Goal: Submit feedback/report problem

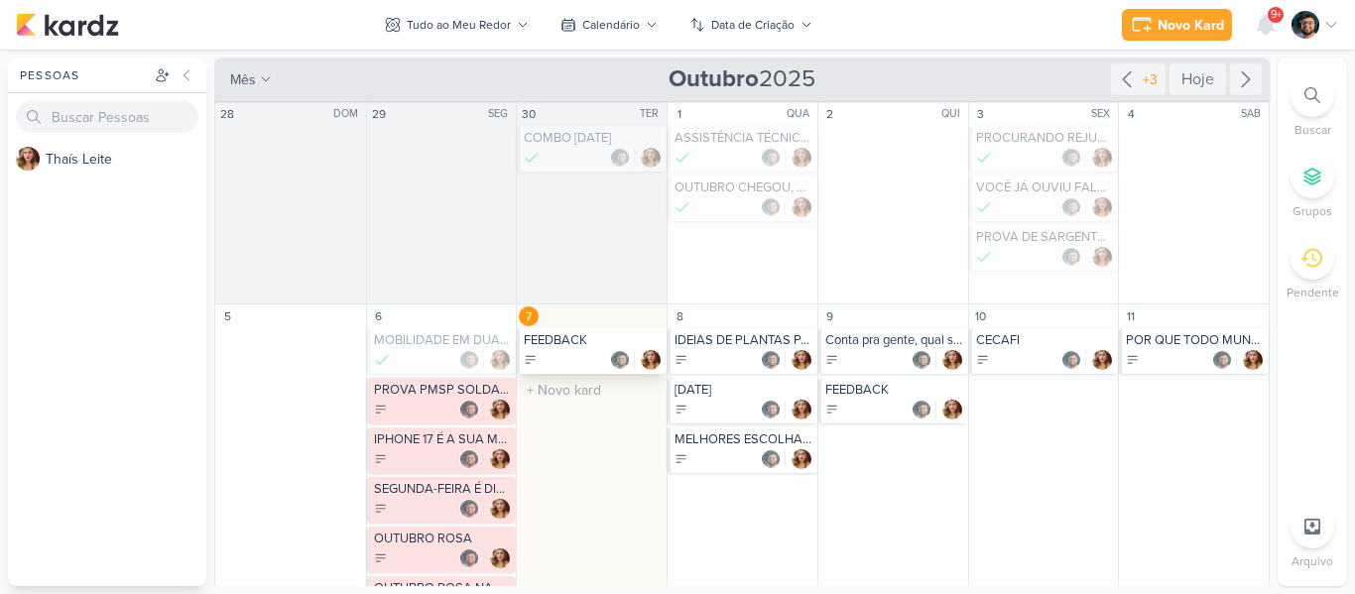
click at [571, 368] on div at bounding box center [593, 360] width 139 height 20
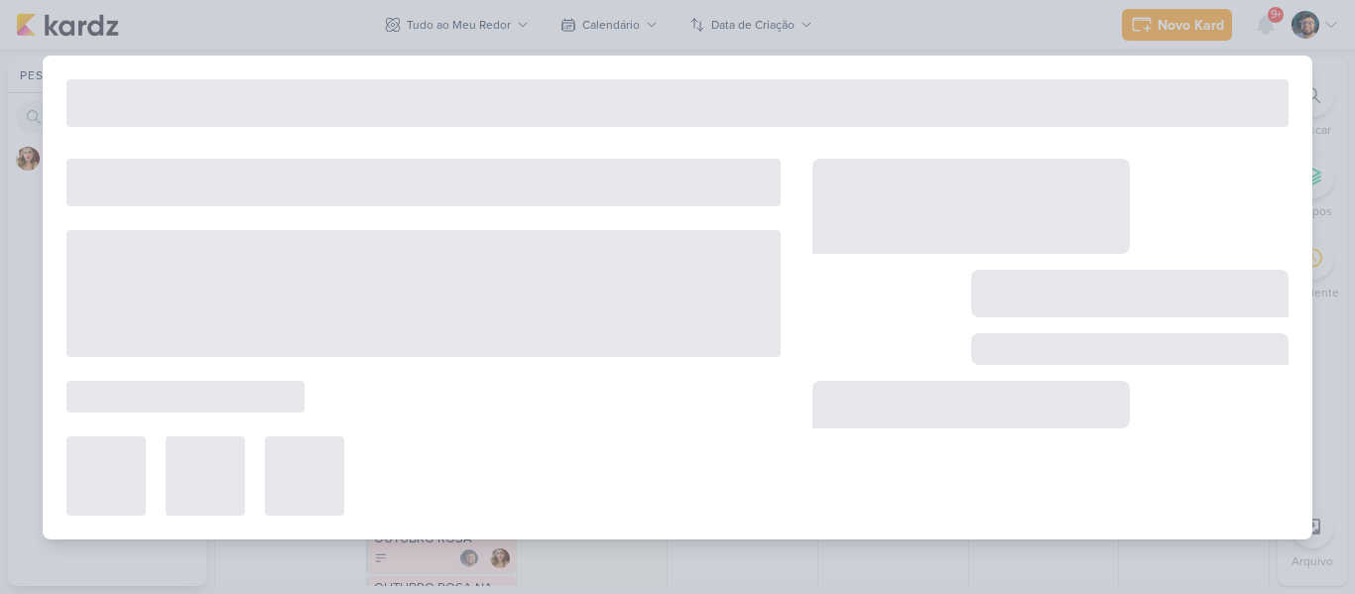
click at [988, 30] on div at bounding box center [677, 297] width 1355 height 594
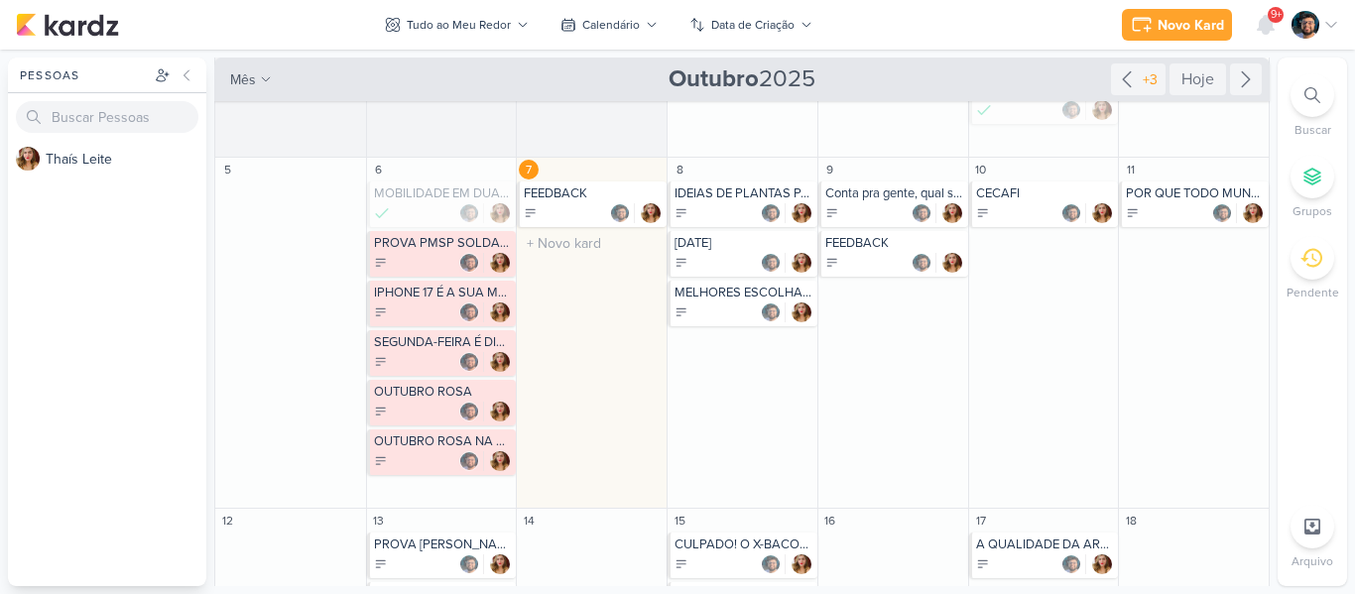
scroll to position [32, 0]
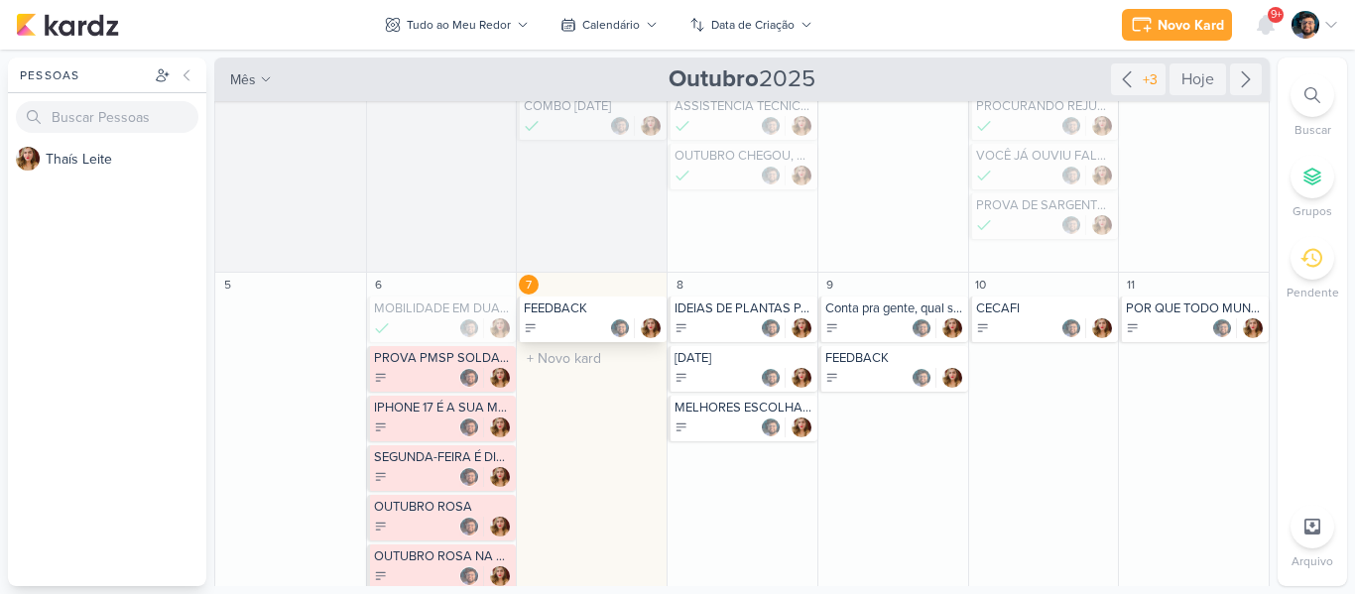
click at [545, 313] on div "FEEDBACK" at bounding box center [593, 308] width 139 height 16
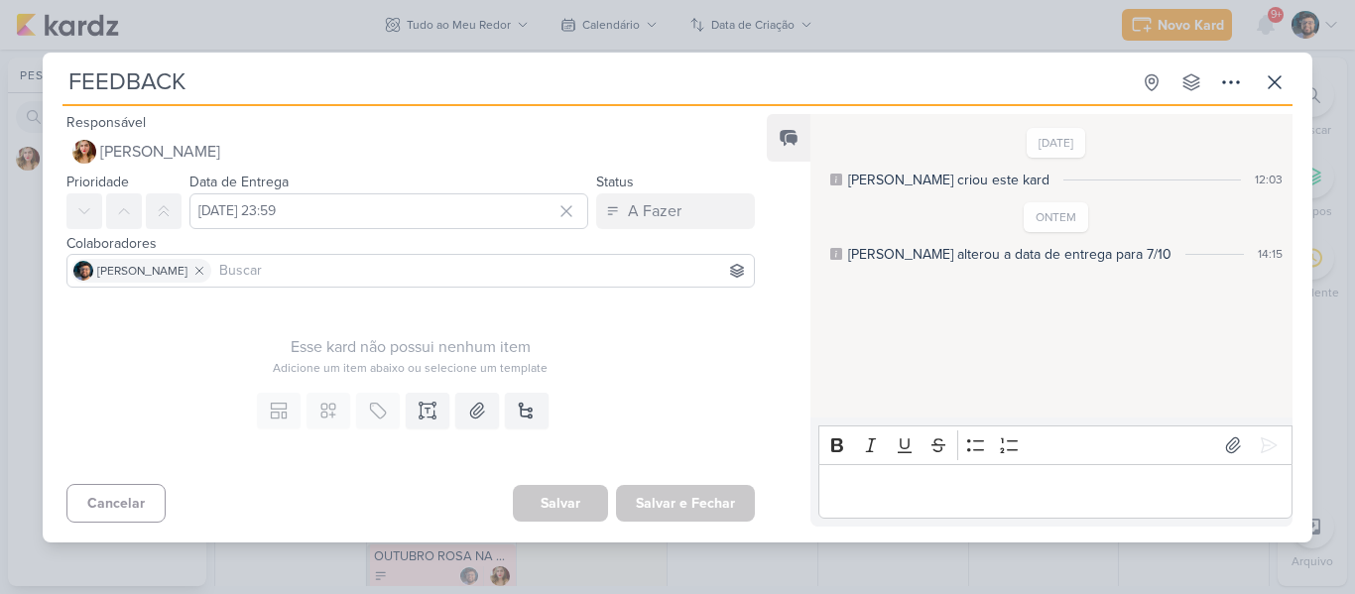
click at [875, 24] on div "FEEDBACK Criado por [PERSON_NAME]" at bounding box center [677, 297] width 1355 height 594
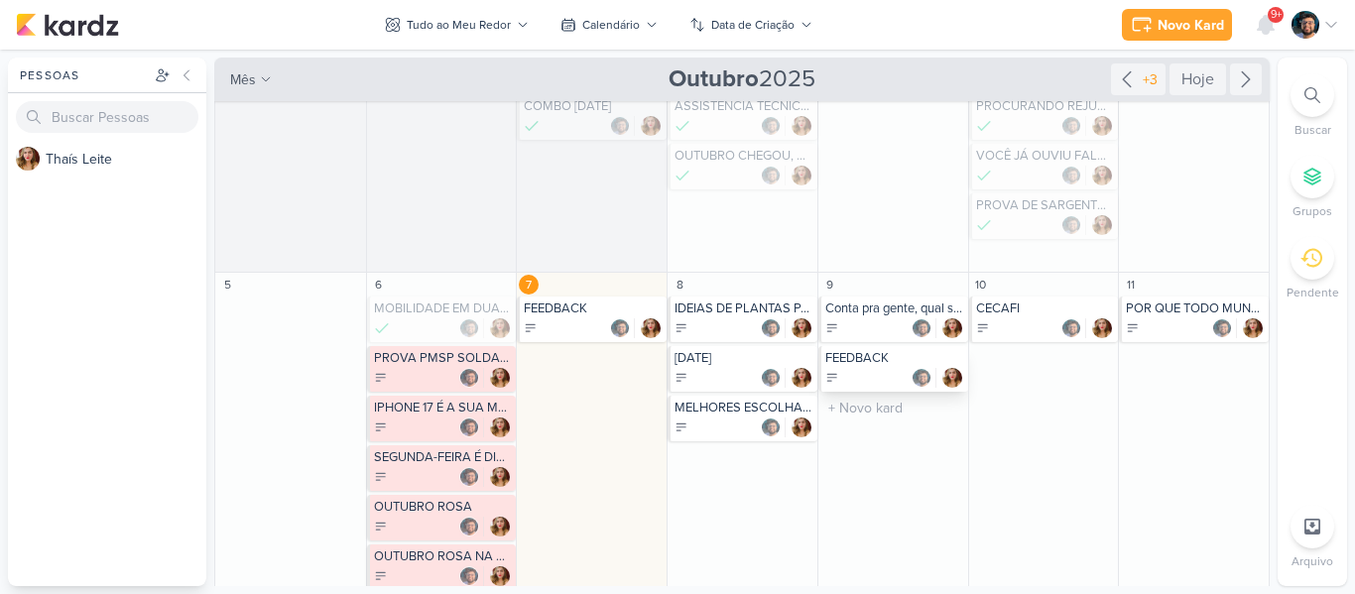
click at [844, 367] on div "FEEDBACK" at bounding box center [893, 369] width 150 height 46
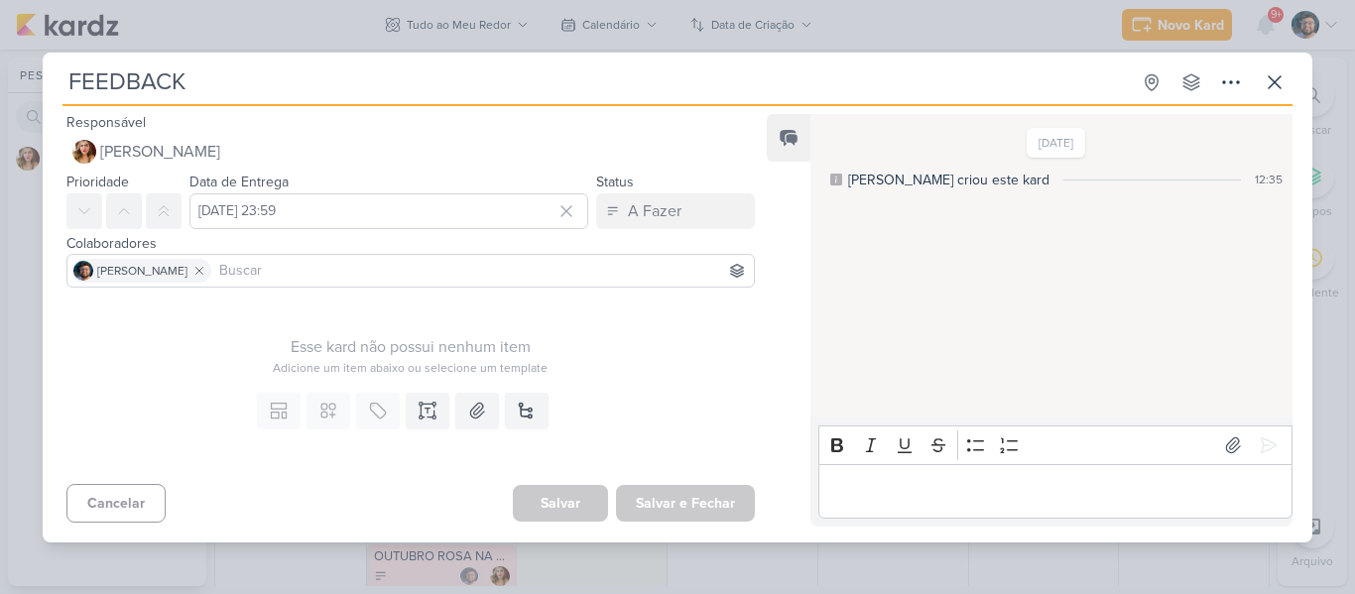
click at [811, 33] on div "FEEDBACK Criado por [PERSON_NAME]" at bounding box center [677, 297] width 1355 height 594
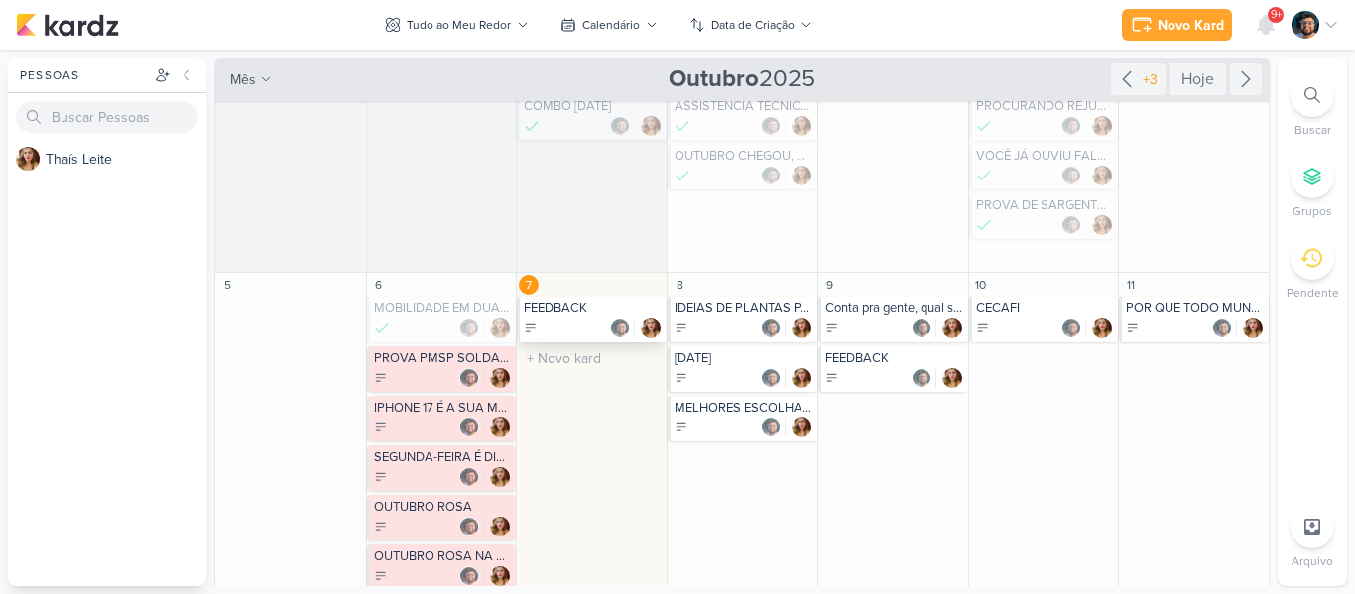
click at [602, 331] on div at bounding box center [593, 328] width 139 height 20
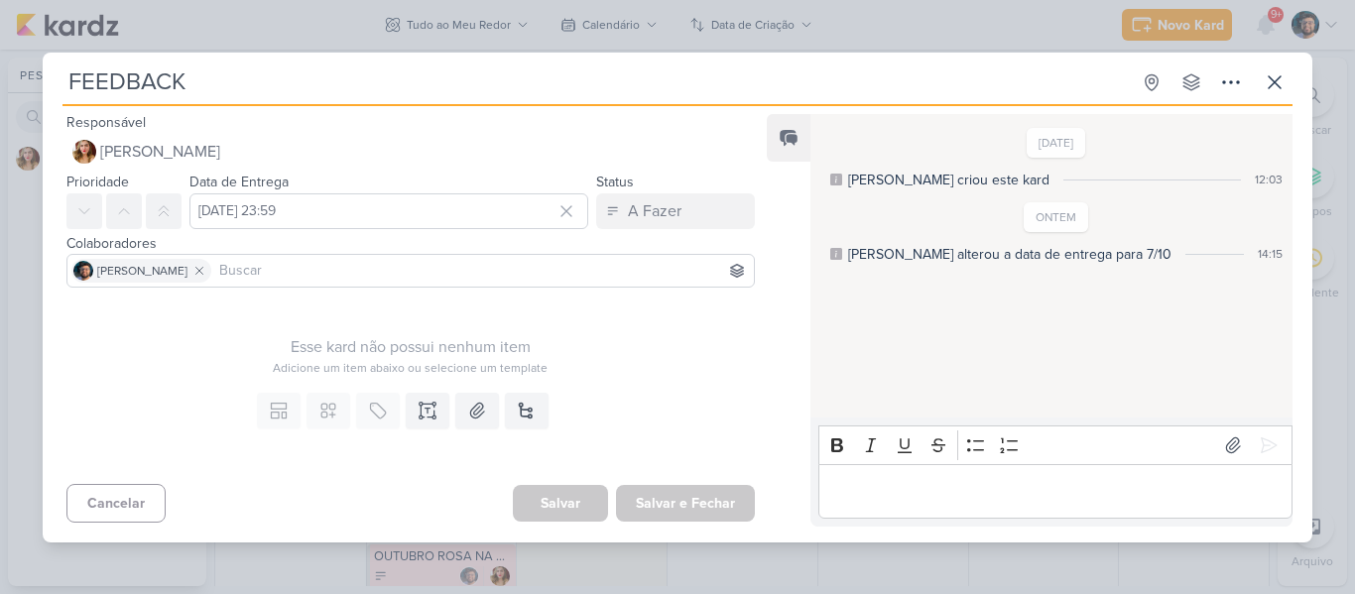
click at [1001, 491] on p "Editor editing area: main" at bounding box center [1054, 491] width 453 height 24
click at [1274, 89] on icon at bounding box center [1274, 82] width 24 height 24
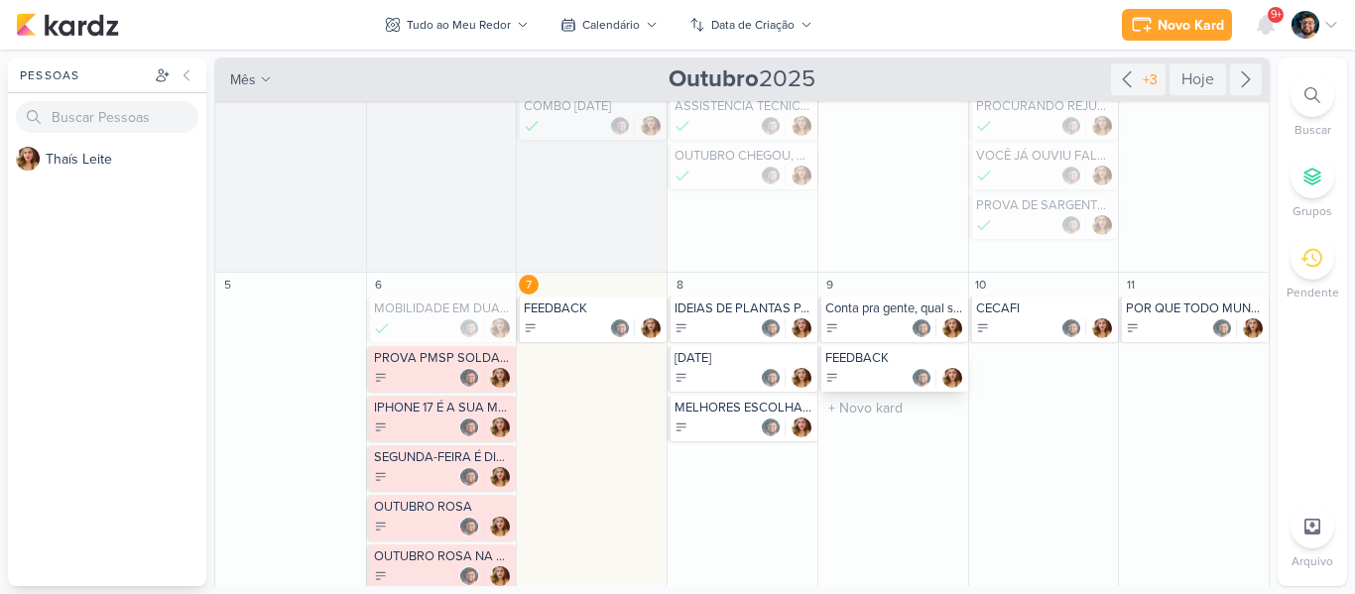
click at [890, 367] on div "FEEDBACK" at bounding box center [893, 369] width 150 height 46
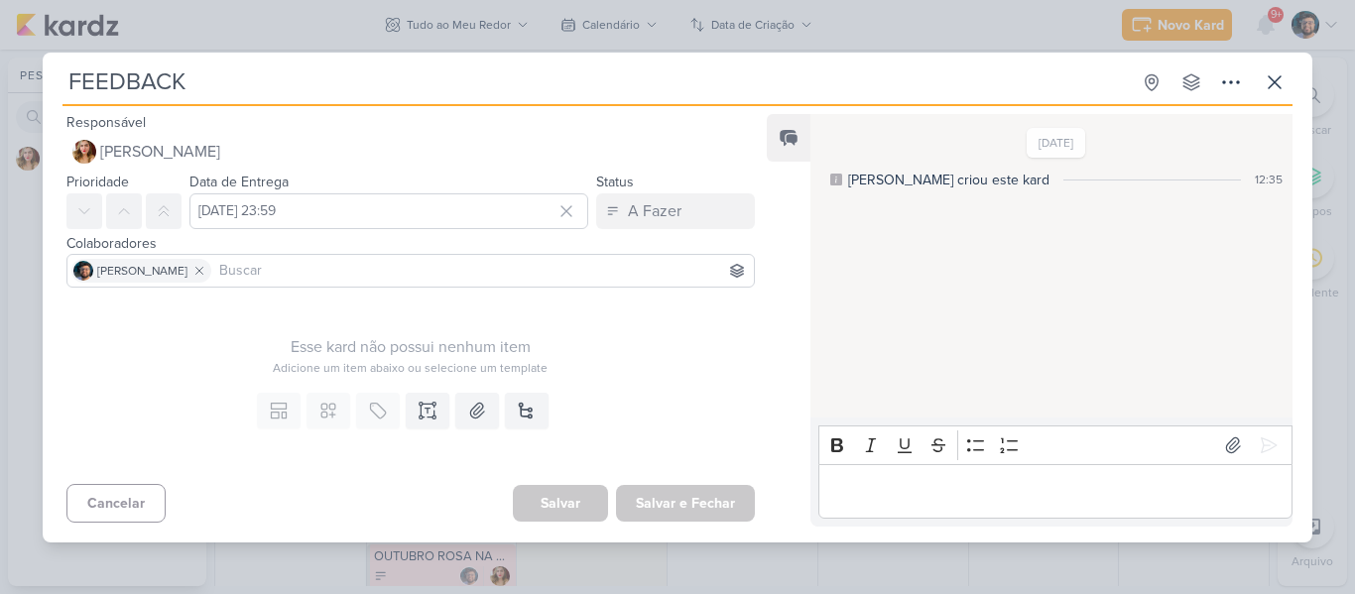
click at [947, 486] on p "Editor editing area: main" at bounding box center [1054, 491] width 453 height 24
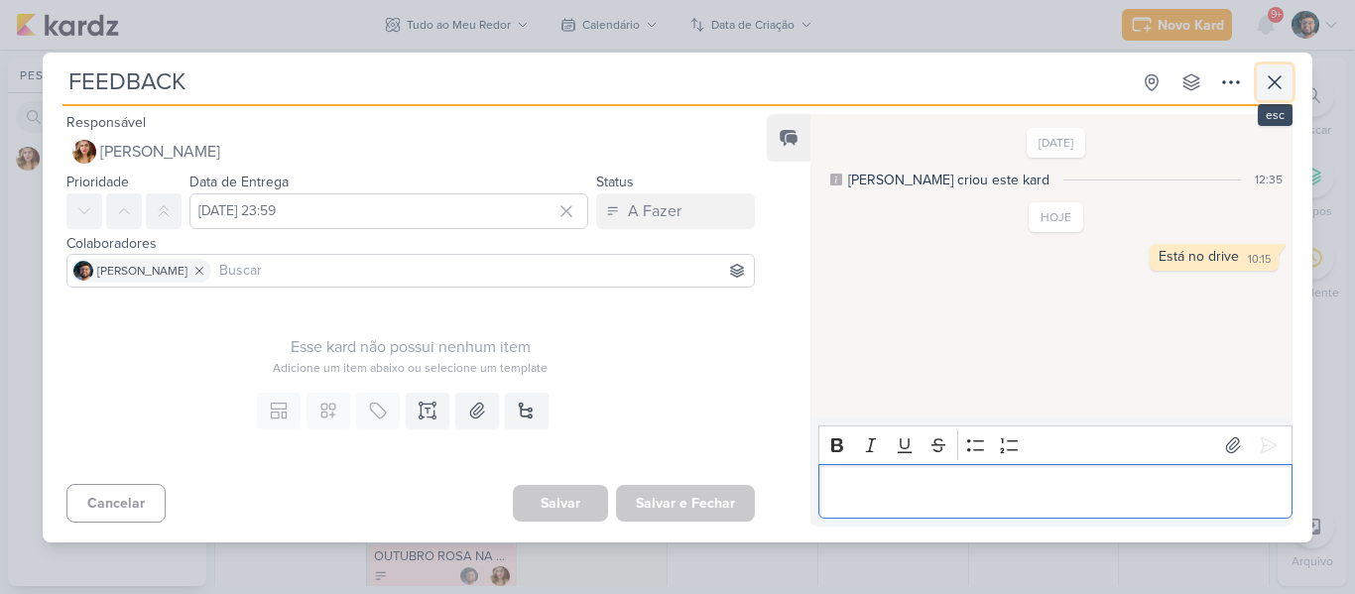
click at [1286, 72] on button at bounding box center [1275, 82] width 36 height 36
